Goal: Transaction & Acquisition: Obtain resource

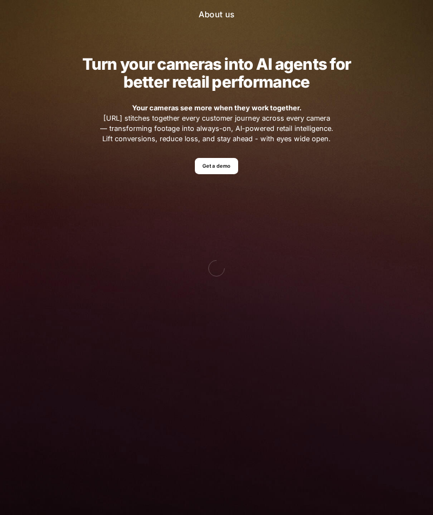
scroll to position [36, 0]
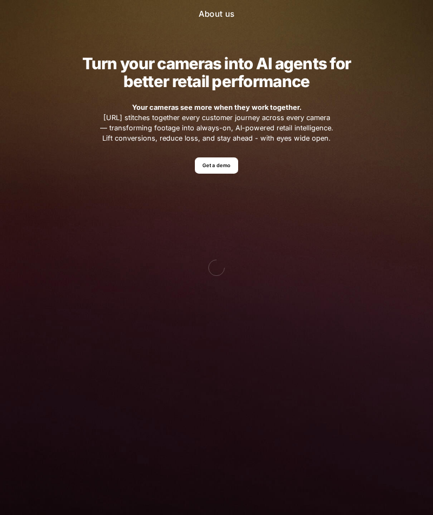
click at [203, 158] on link "Get a demo" at bounding box center [217, 165] width 44 height 16
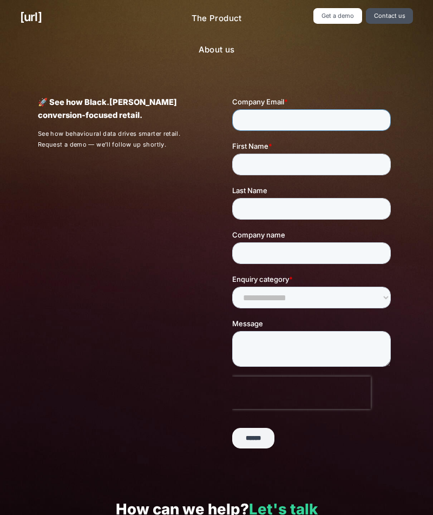
click at [272, 129] on input "Company Email *" at bounding box center [311, 120] width 158 height 22
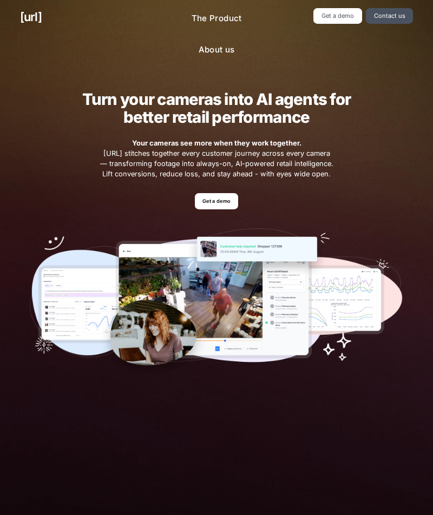
click at [332, 22] on link "Get a demo" at bounding box center [337, 16] width 48 height 16
